Goal: Use online tool/utility: Utilize a website feature to perform a specific function

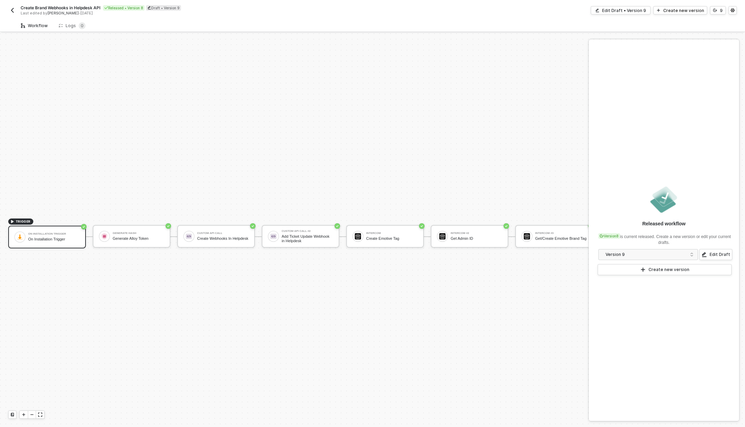
scroll to position [18, 0]
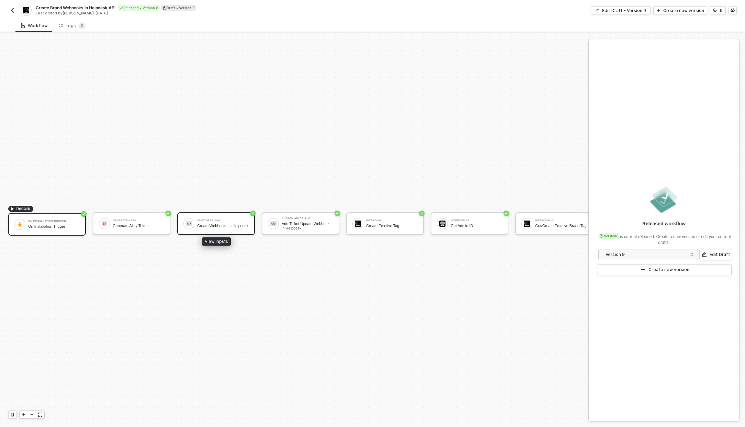
click at [229, 224] on div "Create Webhooks In Helpdesk" at bounding box center [223, 226] width 52 height 4
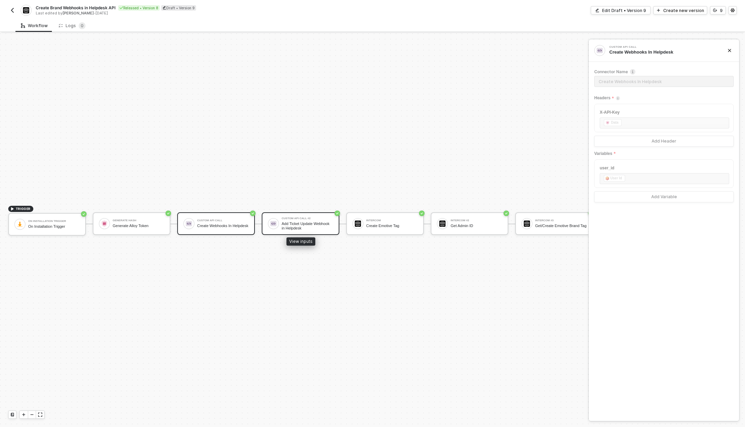
click at [320, 222] on div "Add Ticket Update Webhook in Helpdesk" at bounding box center [308, 226] width 52 height 9
click at [375, 223] on div "Intercom Create Emotive Tag" at bounding box center [392, 223] width 52 height 13
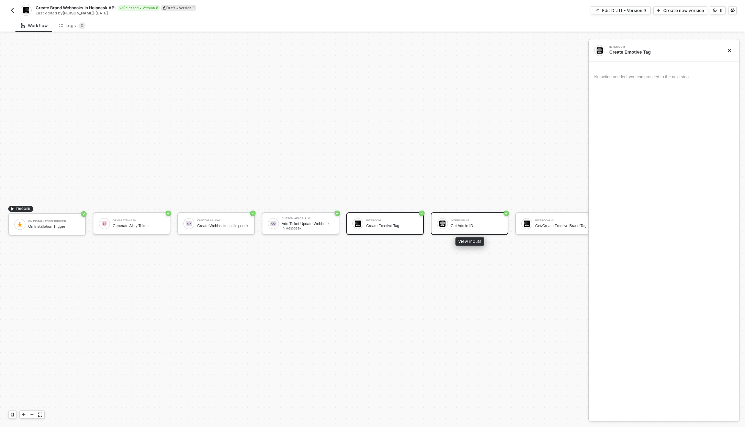
click at [470, 218] on div "Intercom #2 Get Admin ID" at bounding box center [477, 223] width 52 height 13
click at [573, 224] on div "Get/Create Emotive Brand Tag" at bounding box center [561, 226] width 52 height 4
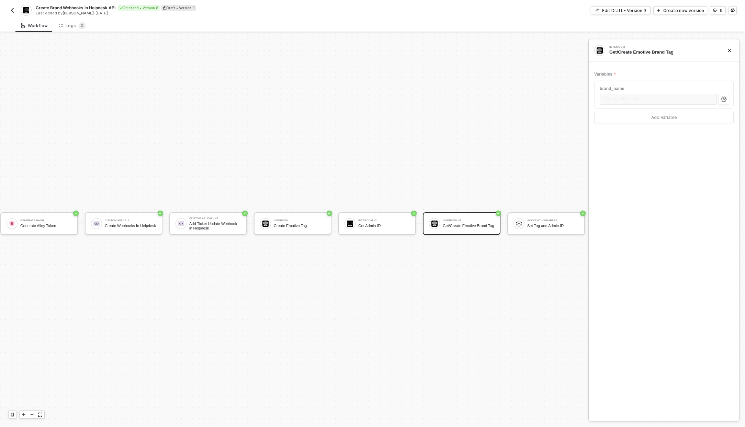
scroll to position [18, 98]
click at [534, 219] on div "Account Variables" at bounding box center [553, 220] width 52 height 3
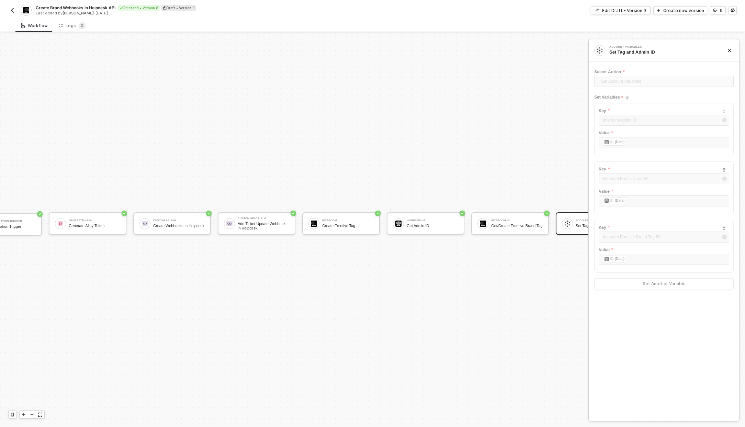
scroll to position [18, 0]
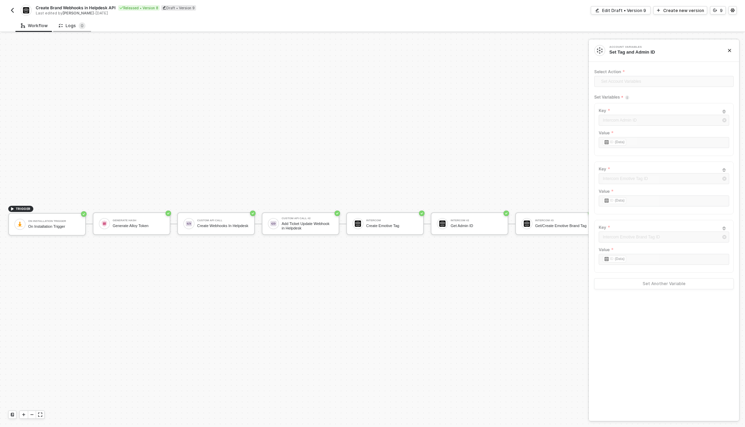
click at [70, 23] on div "Logs 0" at bounding box center [72, 25] width 27 height 7
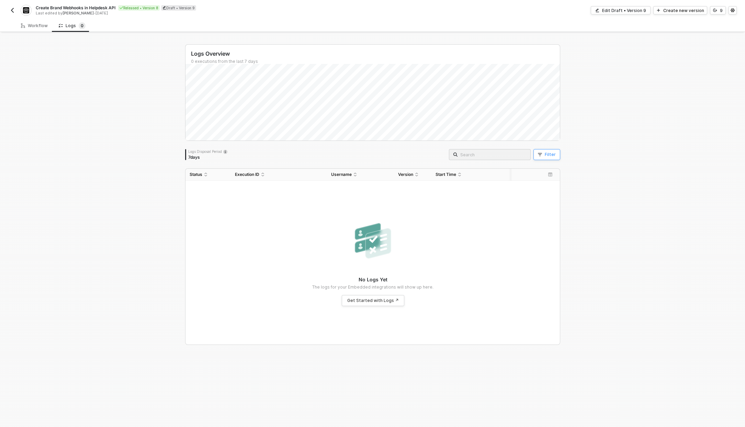
click at [548, 156] on div "Filter" at bounding box center [550, 154] width 11 height 5
click at [192, 160] on div "Logs Overview 0 executions from the last 7 days Logs Disposal Period 7 days Fil…" at bounding box center [372, 194] width 375 height 301
click at [191, 157] on div "7 days" at bounding box center [207, 157] width 39 height 5
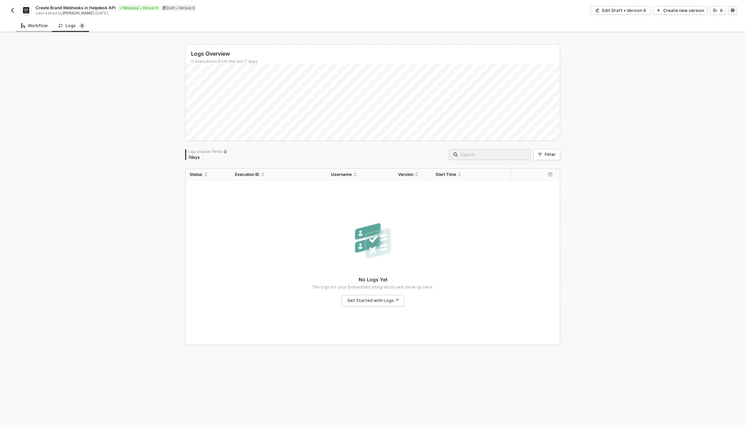
click at [42, 26] on div "Workflow" at bounding box center [34, 25] width 27 height 5
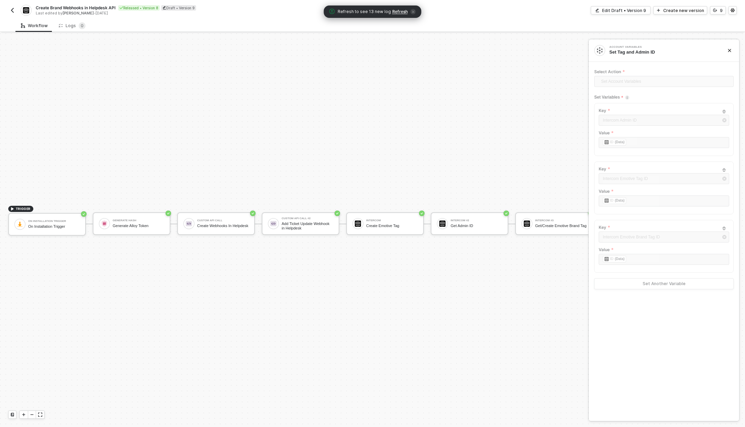
click at [15, 10] on img "button" at bounding box center [12, 10] width 5 height 5
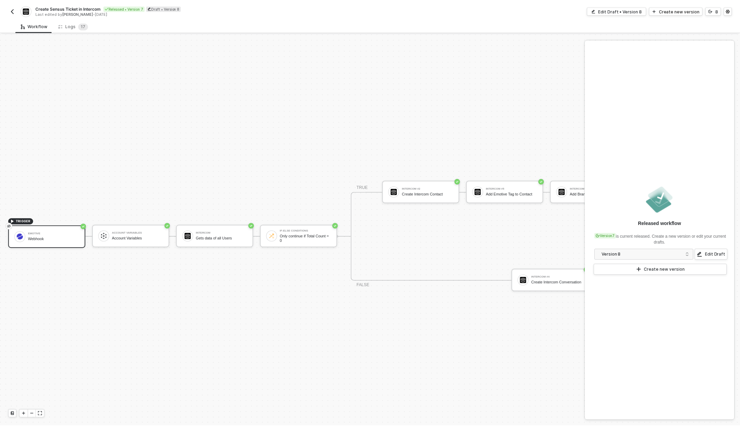
scroll to position [18, 0]
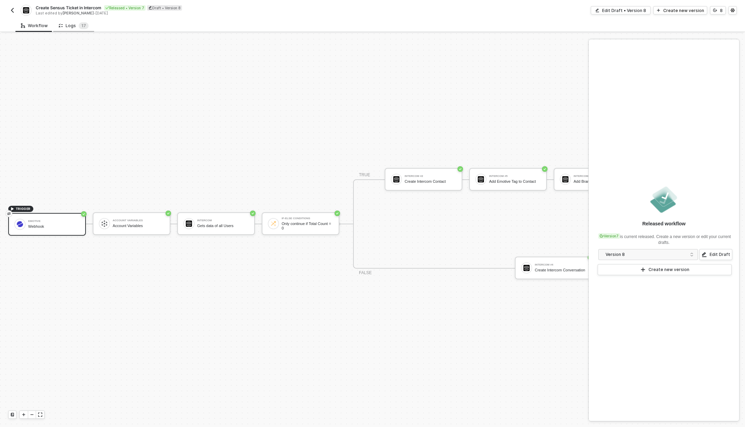
click at [70, 24] on div "Logs 1 7" at bounding box center [74, 25] width 30 height 7
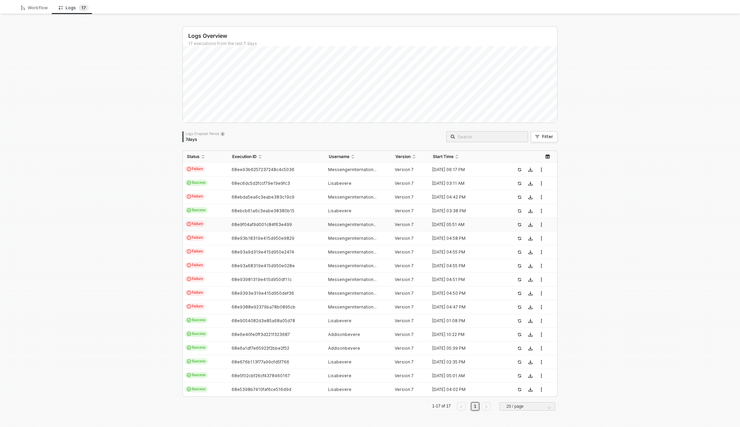
click at [275, 223] on span "68e9f04af9d001c84f63e499" at bounding box center [262, 224] width 60 height 5
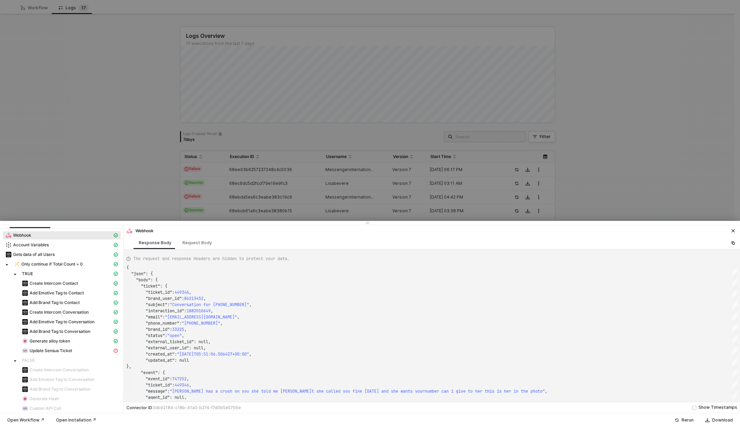
scroll to position [14, 0]
click at [55, 347] on span "Update Sensus Ticket" at bounding box center [51, 346] width 43 height 5
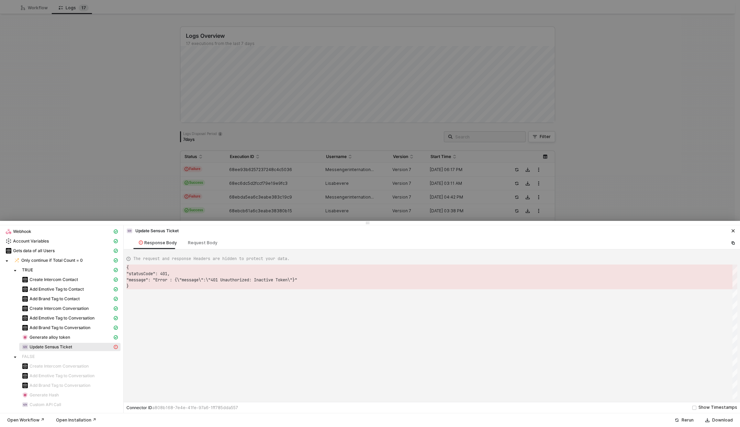
scroll to position [19, 0]
click at [96, 334] on div "Generate alloy token" at bounding box center [67, 337] width 90 height 6
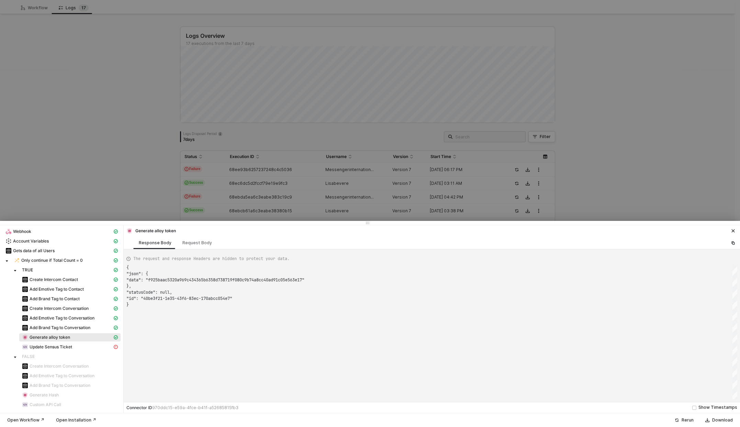
scroll to position [37, 0]
click at [81, 344] on div "Update Sensus Ticket" at bounding box center [67, 347] width 90 height 6
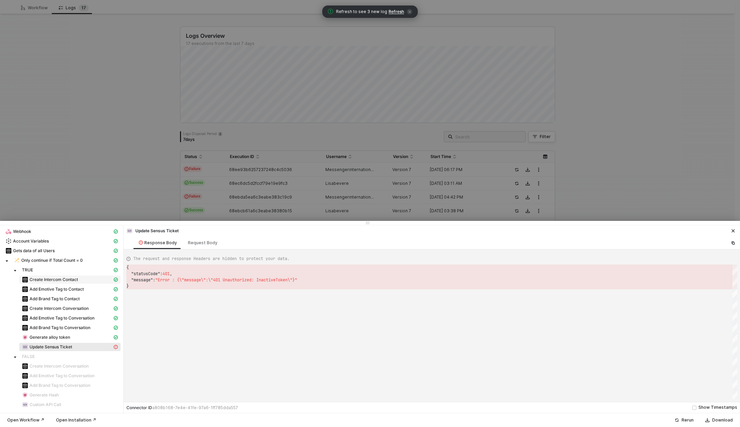
click at [74, 278] on span "Create Intercom Contact" at bounding box center [54, 279] width 48 height 5
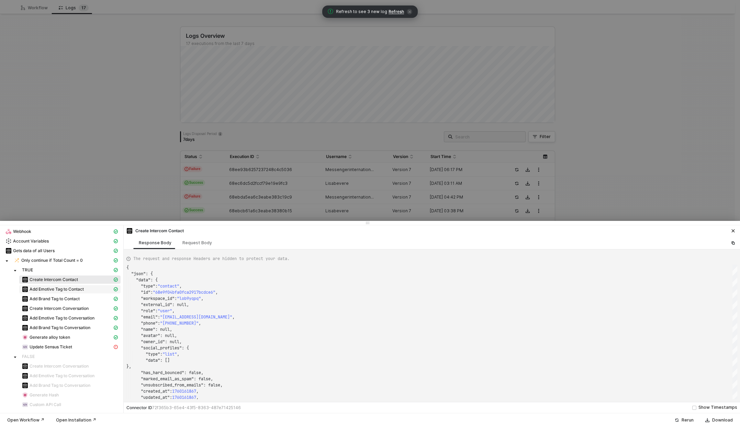
click at [73, 291] on span "Add Emotive Tag to Contact" at bounding box center [57, 289] width 54 height 5
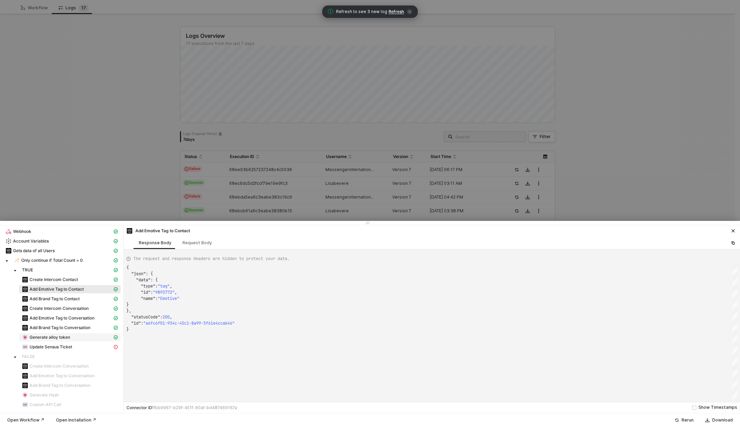
click at [67, 341] on span "Generate alloy token" at bounding box center [69, 337] width 101 height 8
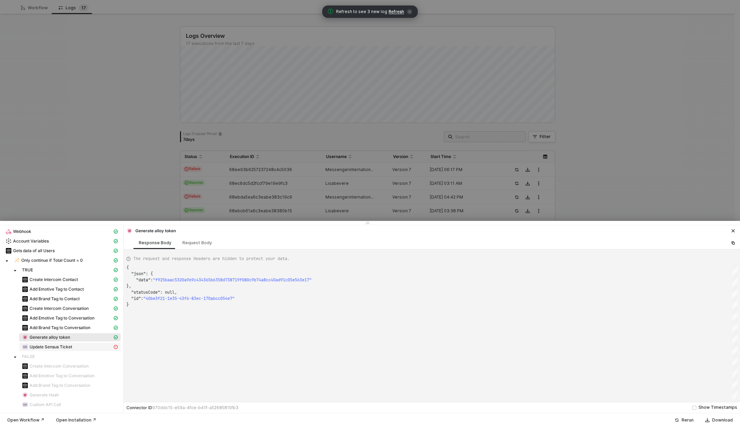
click at [66, 346] on span "Update Sensus Ticket" at bounding box center [51, 346] width 43 height 5
type textarea "{ "statusCode": 401, "message": "Error : {\"message\":\"401 Unauthorized: Inact…"
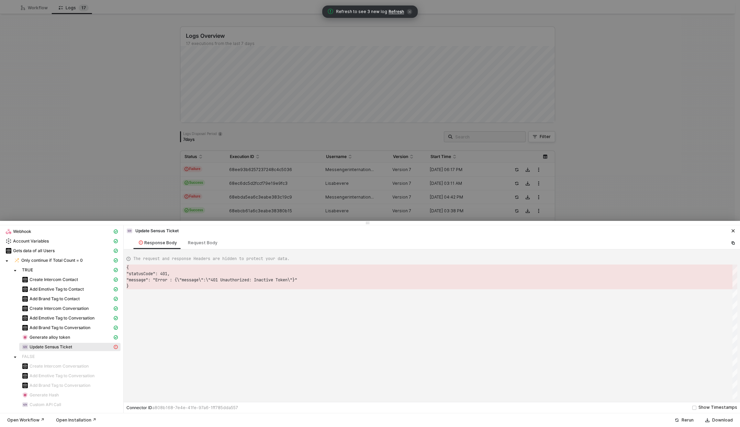
scroll to position [19, 0]
click at [168, 183] on div at bounding box center [370, 213] width 740 height 427
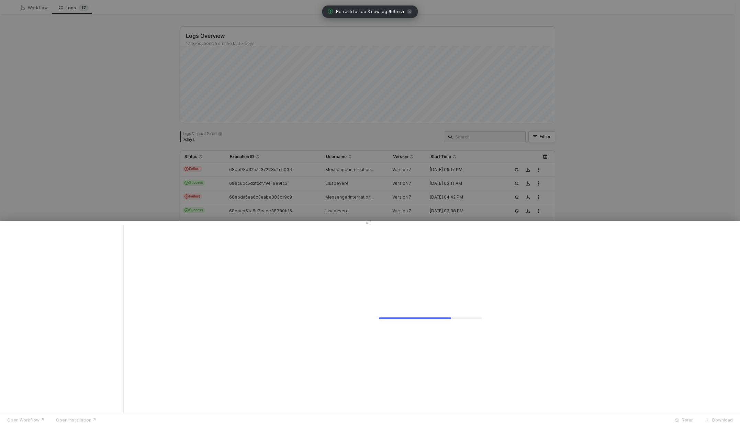
scroll to position [0, 0]
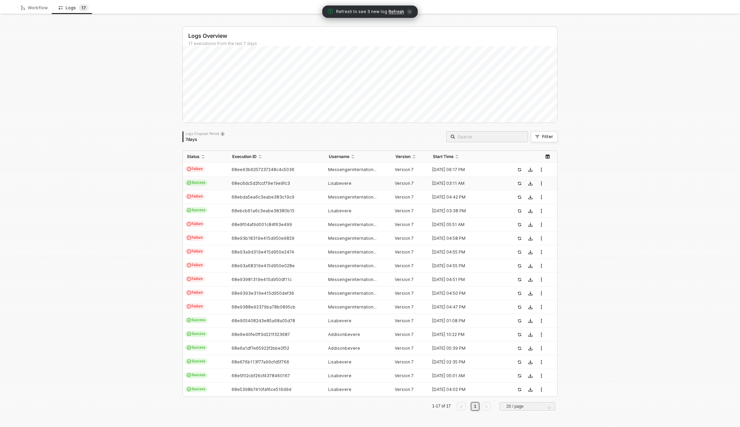
click at [241, 183] on span "68ec6dc5d2fccf79e19e9fc3" at bounding box center [261, 183] width 58 height 5
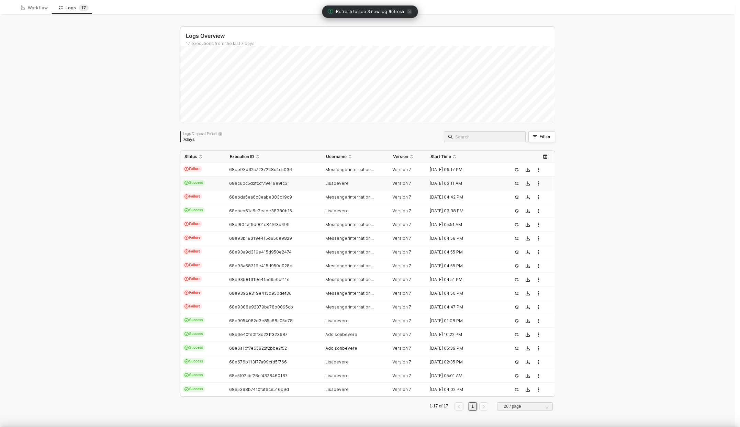
scroll to position [62, 0]
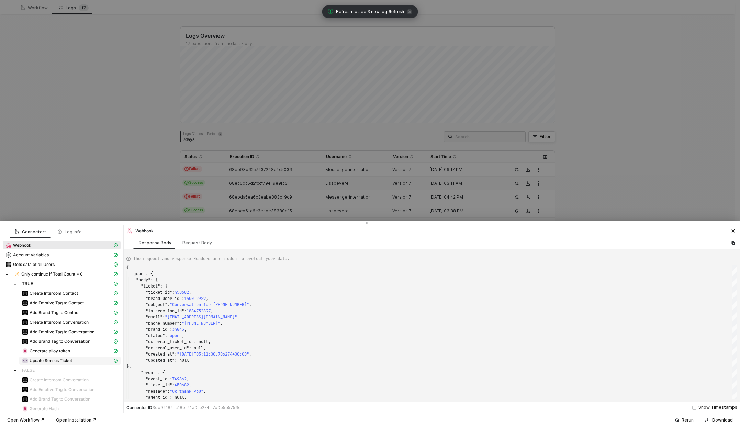
click at [56, 359] on span "Update Sensus Ticket" at bounding box center [51, 360] width 43 height 5
type textarea "{ "json": { "data": { "brand_id": 34843, "brand_user_id": 140012929, "created_a…"
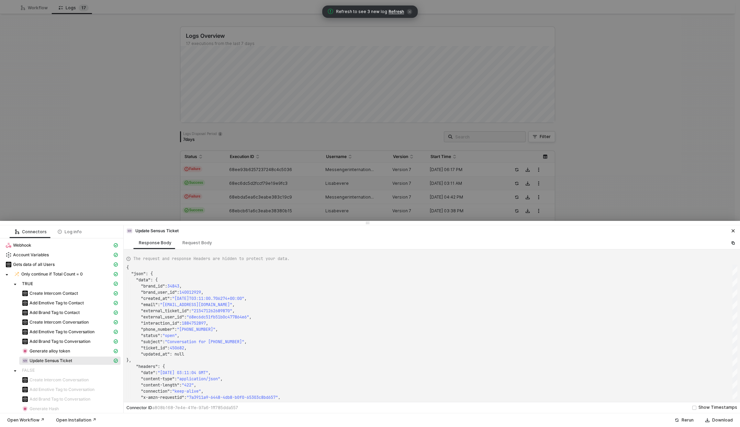
click at [166, 213] on div at bounding box center [370, 213] width 740 height 427
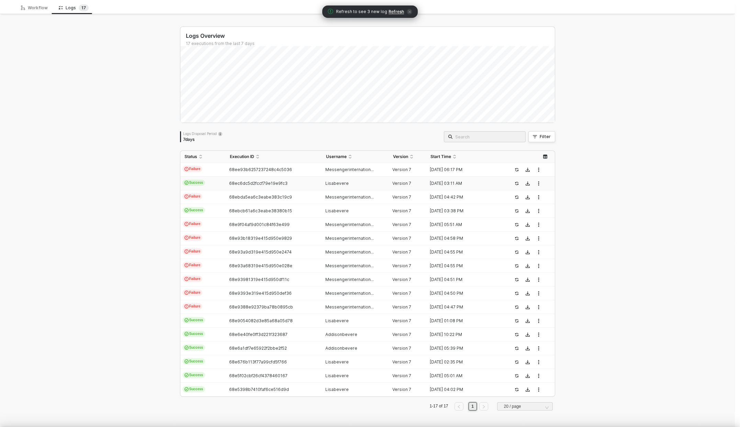
click at [169, 201] on div at bounding box center [370, 213] width 740 height 427
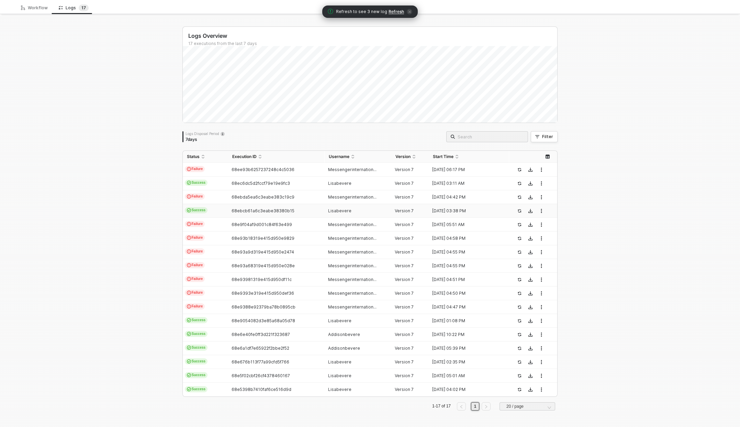
click at [203, 210] on span "Success" at bounding box center [196, 210] width 23 height 6
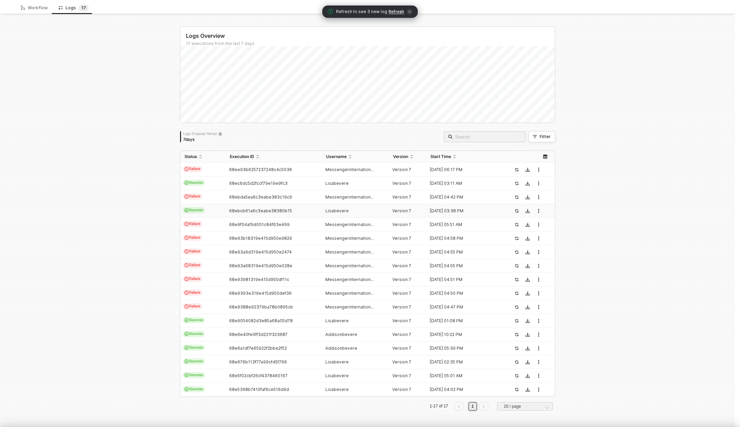
type textarea "{ "json": { "body": { "ticket": { "ticket_id": 450136, "brand_user_id": 1374778…"
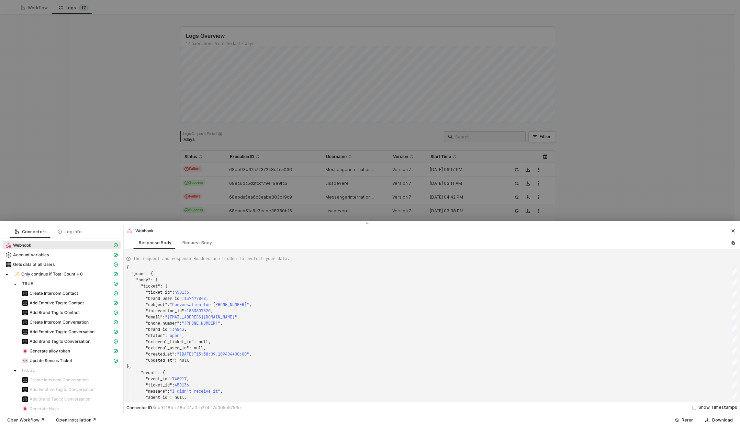
click at [148, 170] on div at bounding box center [370, 213] width 740 height 427
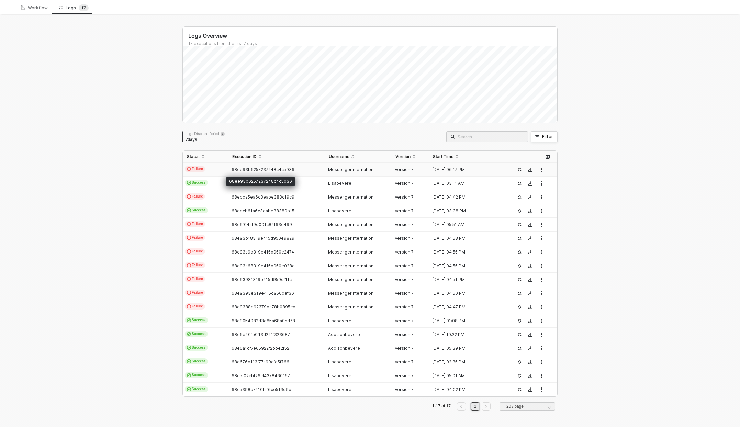
click at [244, 170] on span "68ee93b6257237248c4c5036" at bounding box center [263, 169] width 63 height 5
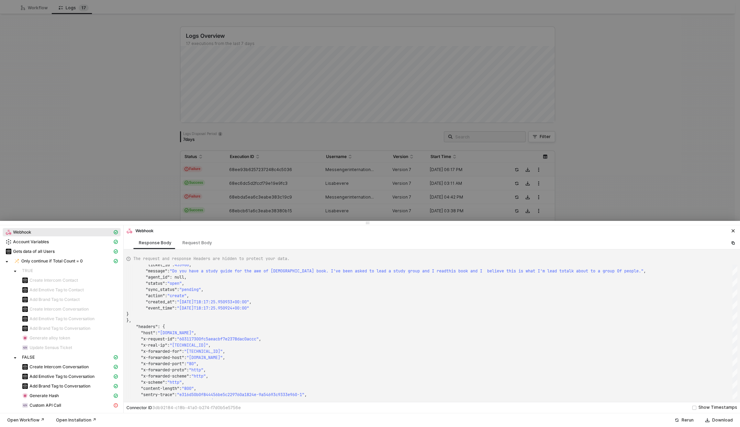
scroll to position [14, 0]
click at [65, 402] on div "Custom API Call" at bounding box center [67, 405] width 90 height 6
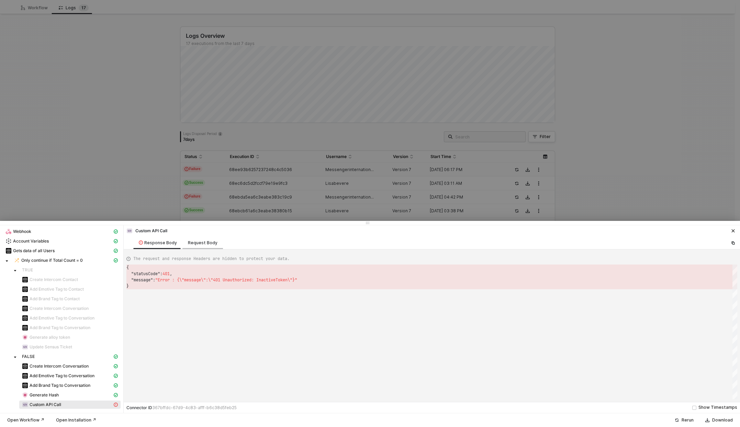
click at [196, 244] on div "Request Body" at bounding box center [203, 242] width 30 height 5
type textarea "{ "requestMethod": "POST", "authentication": "none", "url": "https://api-gw.emo…"
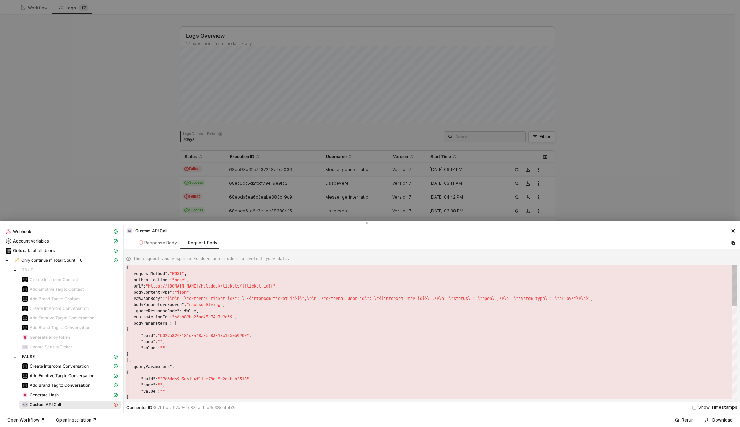
scroll to position [62, 0]
click at [129, 109] on div at bounding box center [370, 213] width 740 height 427
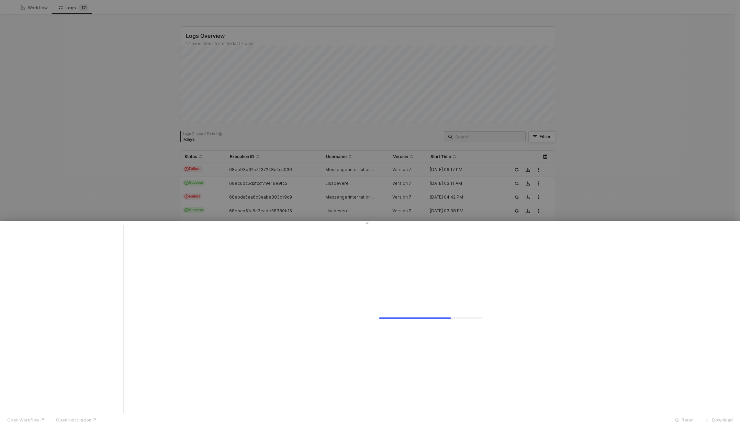
scroll to position [0, 0]
